Goal: Task Accomplishment & Management: Use online tool/utility

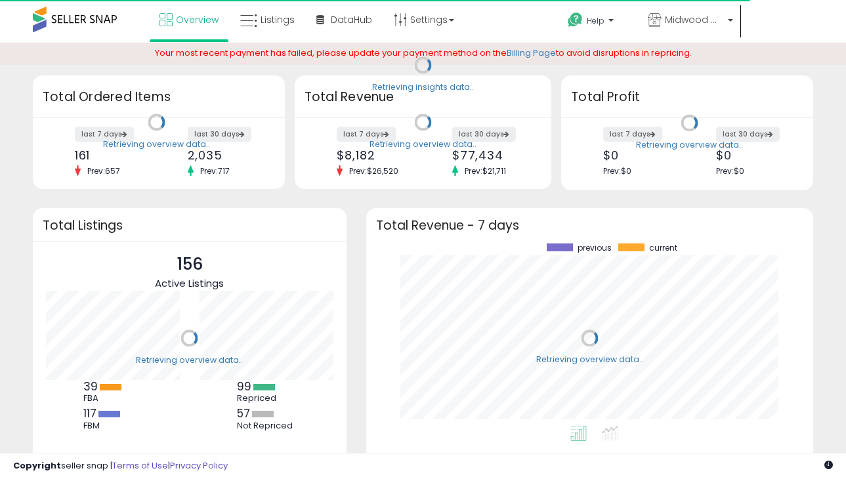
scroll to position [182, 421]
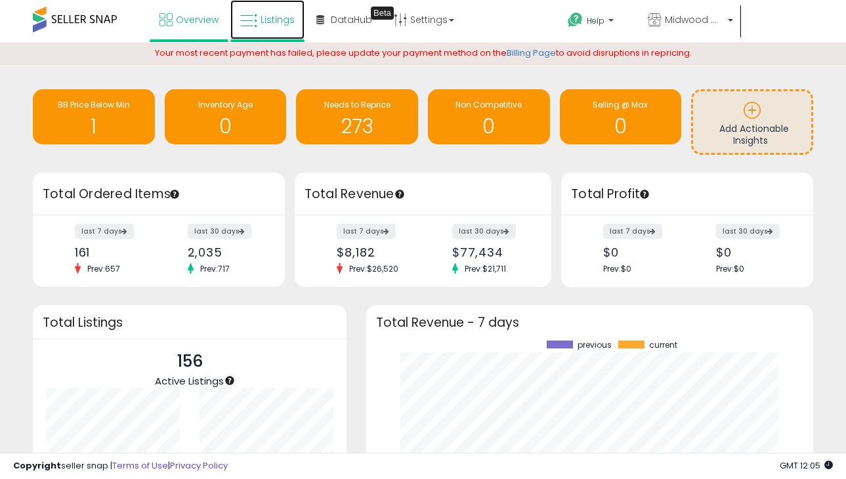
click at [272, 22] on span "Listings" at bounding box center [277, 19] width 34 height 13
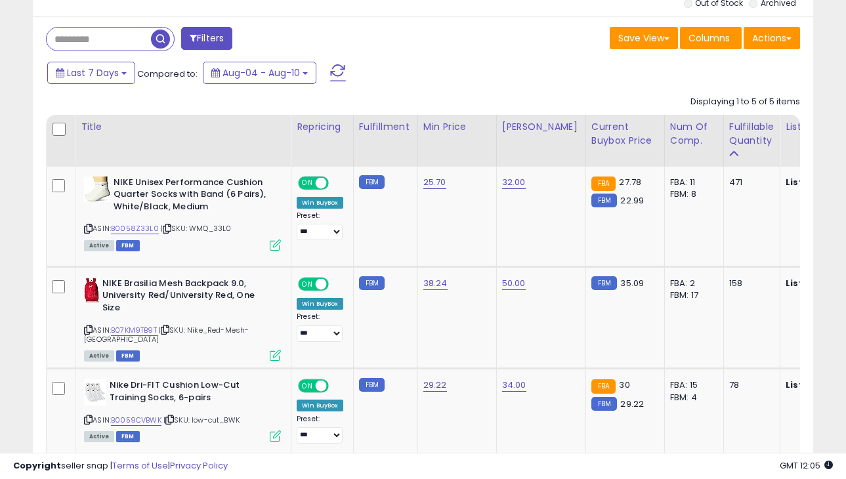
scroll to position [567, 0]
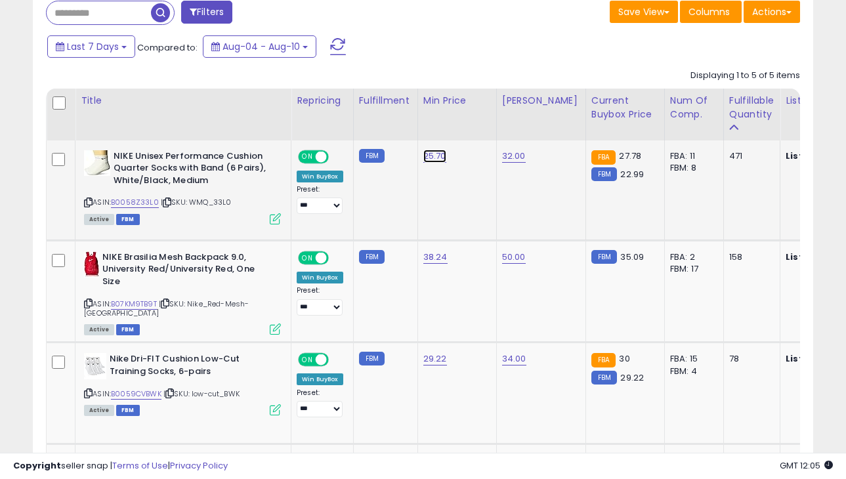
click at [439, 152] on link "25.70" at bounding box center [434, 156] width 23 height 13
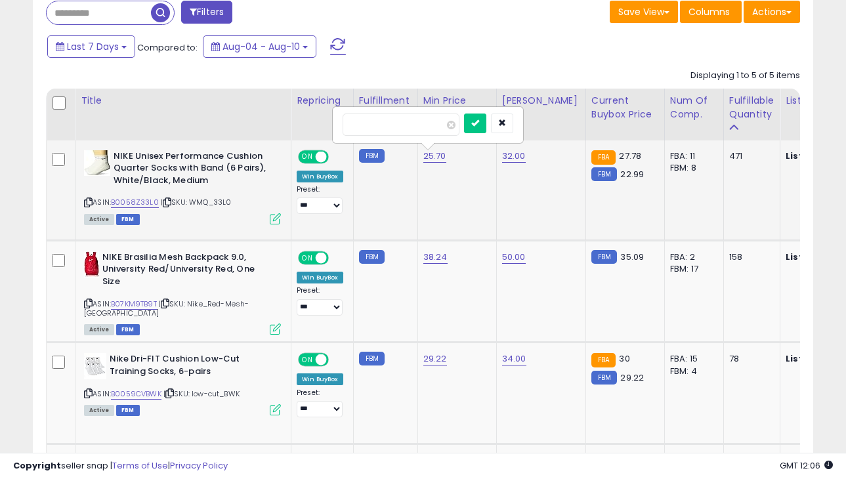
type input "*****"
click button "submit" at bounding box center [475, 123] width 22 height 20
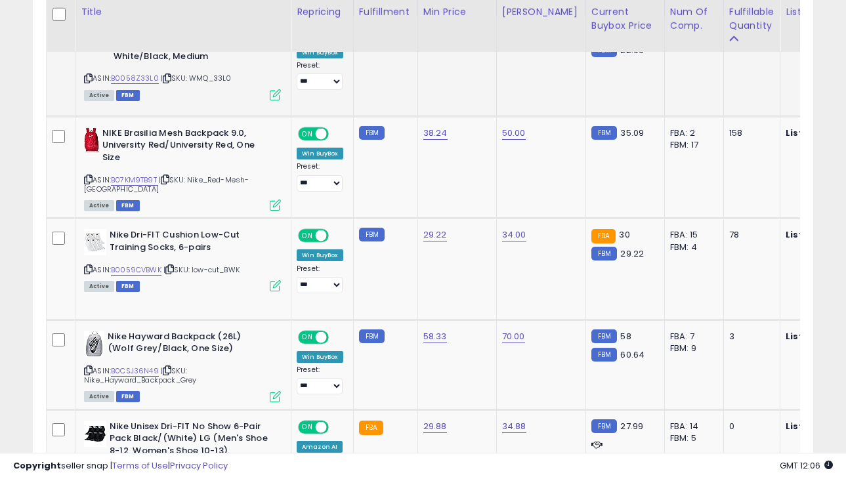
scroll to position [717, 0]
